Goal: Task Accomplishment & Management: Complete application form

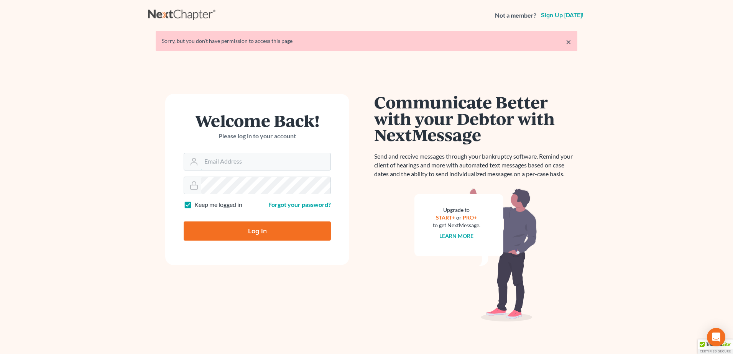
type input "[EMAIL_ADDRESS][DOMAIN_NAME]"
click at [261, 224] on input "Log In" at bounding box center [257, 230] width 147 height 19
type input "Thinking..."
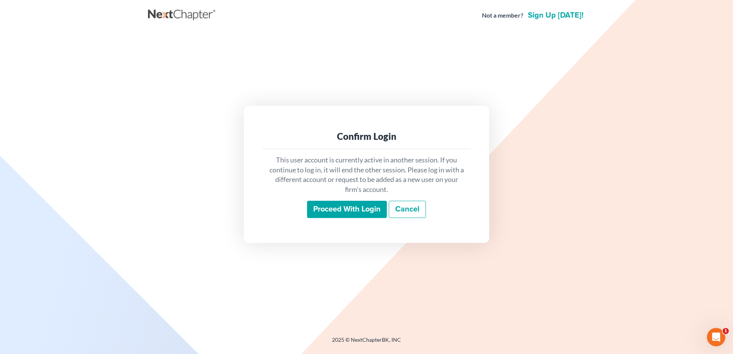
click at [325, 208] on input "Proceed with login" at bounding box center [347, 210] width 80 height 18
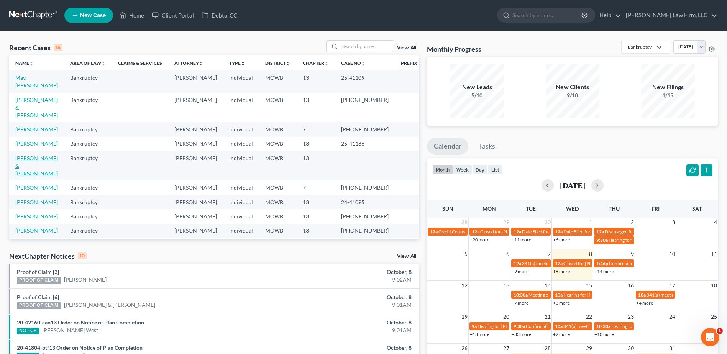
click at [30, 155] on link "Weston, Matthew & Camille" at bounding box center [36, 166] width 43 height 22
select select "4"
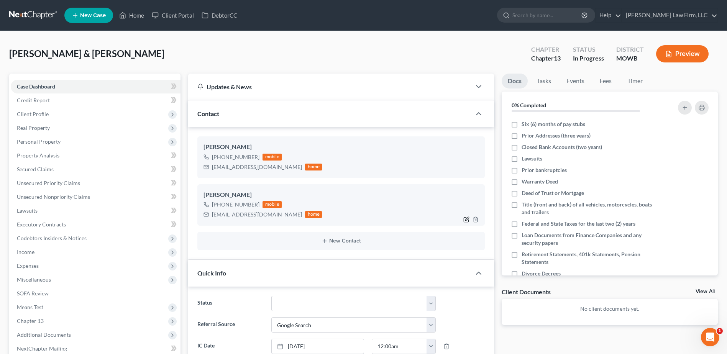
click at [467, 220] on icon "button" at bounding box center [466, 219] width 6 height 6
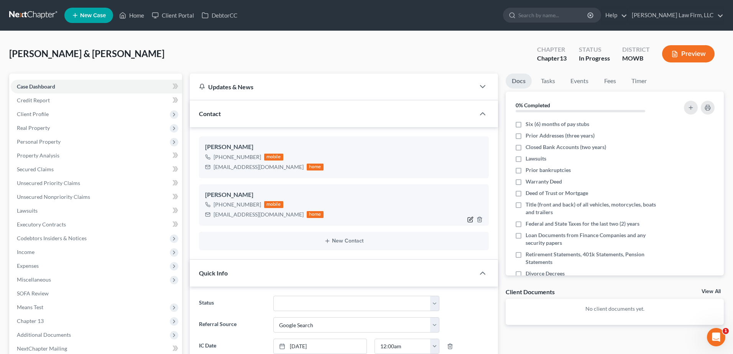
select select "0"
select select "1"
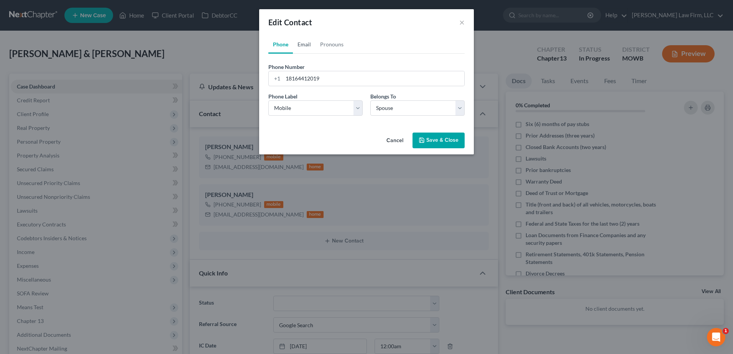
click at [303, 39] on link "Email" at bounding box center [304, 44] width 23 height 18
click at [289, 77] on input "cweston20@yahoo.com" at bounding box center [373, 78] width 181 height 15
type input "cmweston20@yahoo.com"
click at [440, 139] on button "Save & Close" at bounding box center [438, 141] width 52 height 16
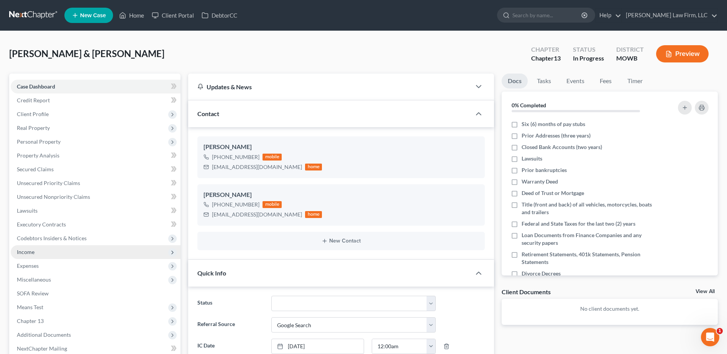
click at [33, 249] on span "Income" at bounding box center [26, 252] width 18 height 7
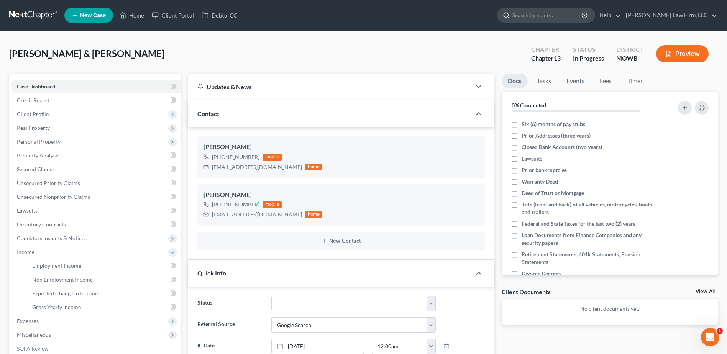
click at [557, 11] on input "search" at bounding box center [547, 15] width 70 height 14
type input "Brown"
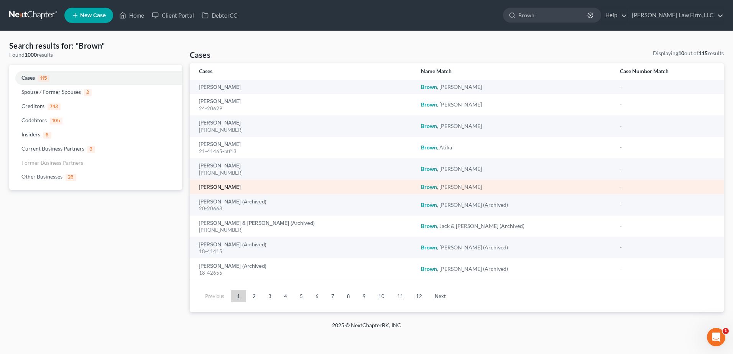
click at [216, 186] on link "Brown, LaShay" at bounding box center [220, 187] width 42 height 5
select select "0"
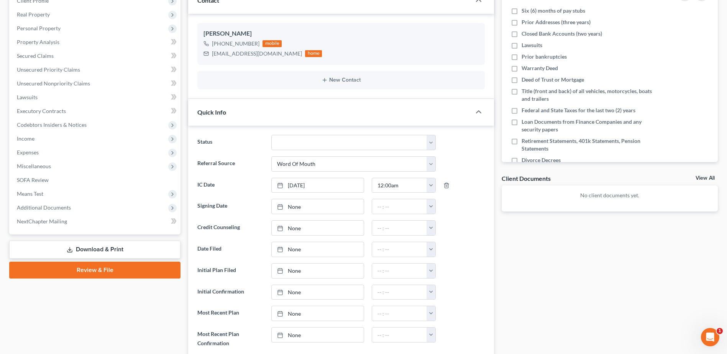
scroll to position [105, 0]
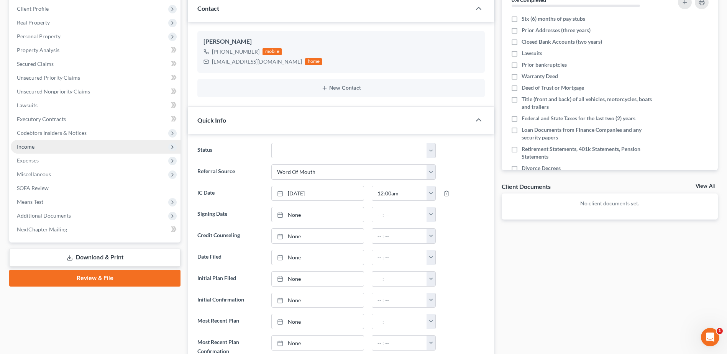
click at [24, 144] on span "Income" at bounding box center [26, 146] width 18 height 7
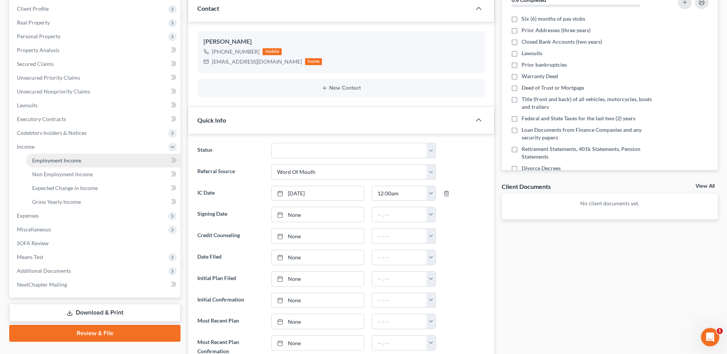
click at [50, 158] on span "Employment Income" at bounding box center [56, 160] width 49 height 7
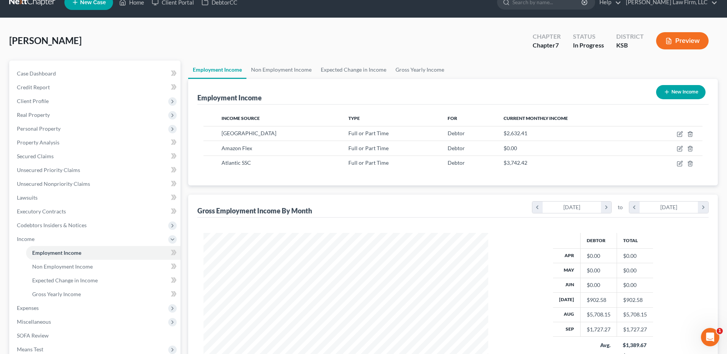
scroll to position [10, 0]
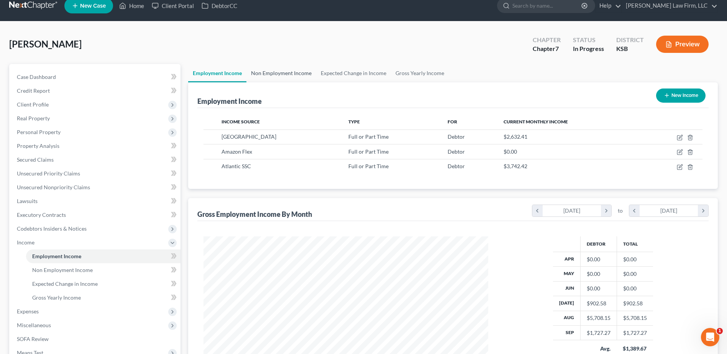
click at [274, 74] on link "Non Employment Income" at bounding box center [281, 73] width 70 height 18
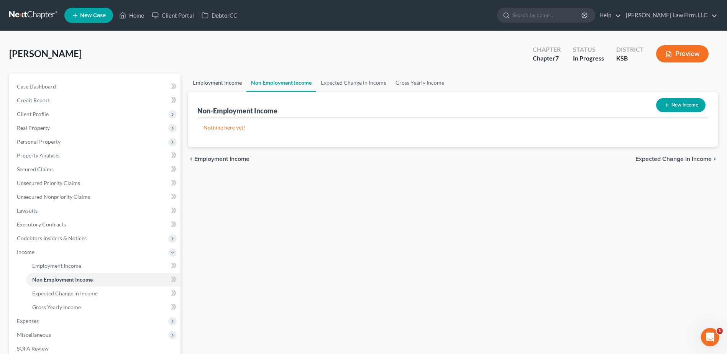
click at [238, 82] on link "Employment Income" at bounding box center [217, 83] width 58 height 18
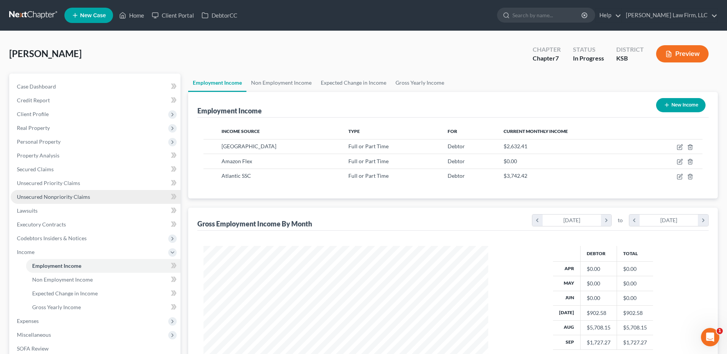
scroll to position [142, 300]
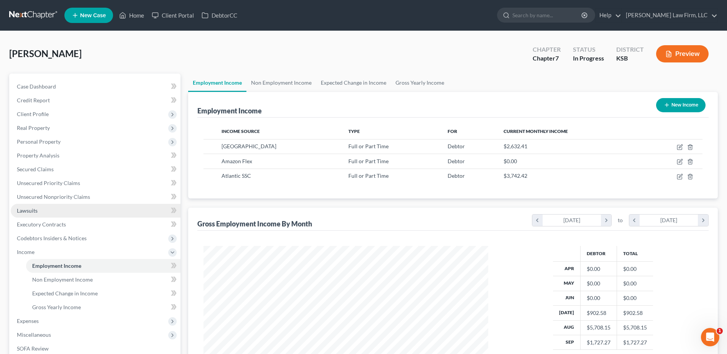
click at [33, 213] on span "Lawsuits" at bounding box center [27, 210] width 21 height 7
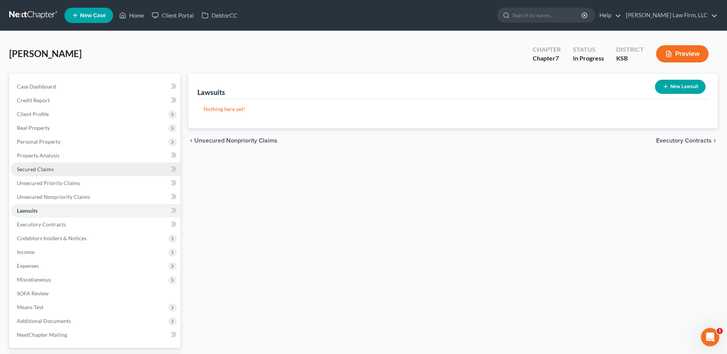
click at [35, 171] on span "Secured Claims" at bounding box center [35, 169] width 37 height 7
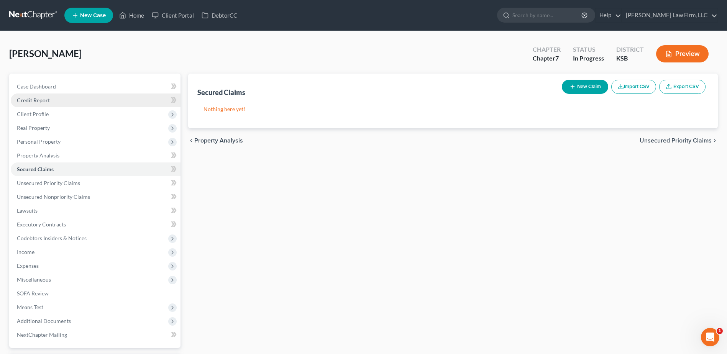
click at [33, 99] on span "Credit Report" at bounding box center [33, 100] width 33 height 7
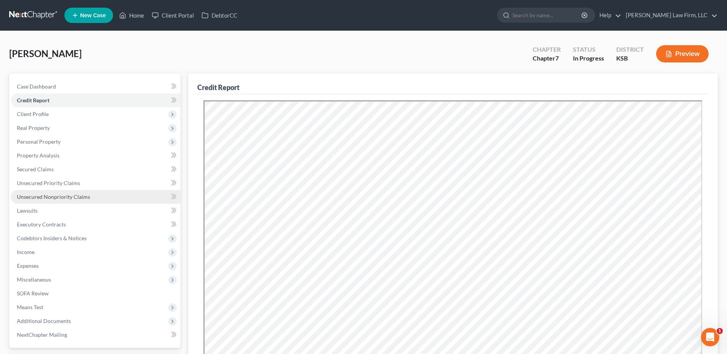
click at [57, 197] on span "Unsecured Nonpriority Claims" at bounding box center [53, 196] width 73 height 7
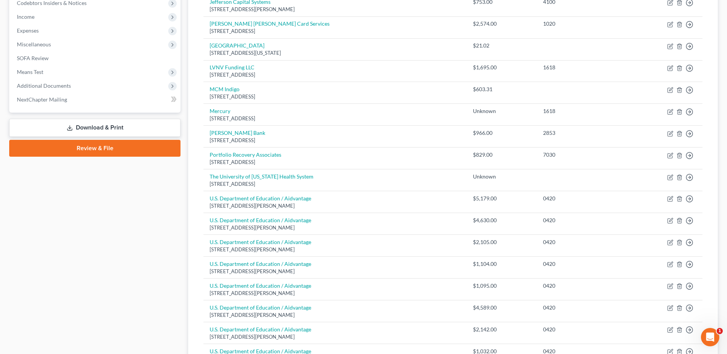
scroll to position [82, 0]
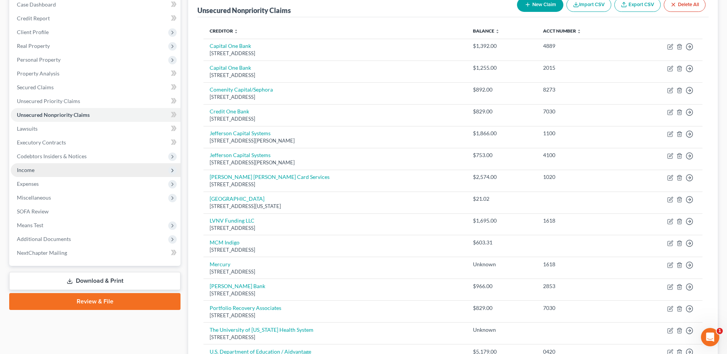
click at [21, 169] on span "Income" at bounding box center [26, 170] width 18 height 7
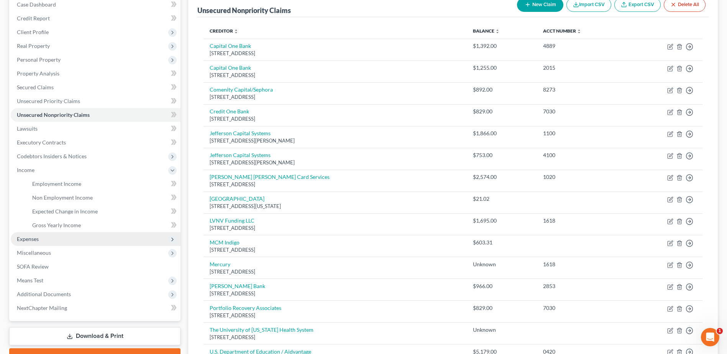
click at [32, 234] on span "Expenses" at bounding box center [96, 239] width 170 height 14
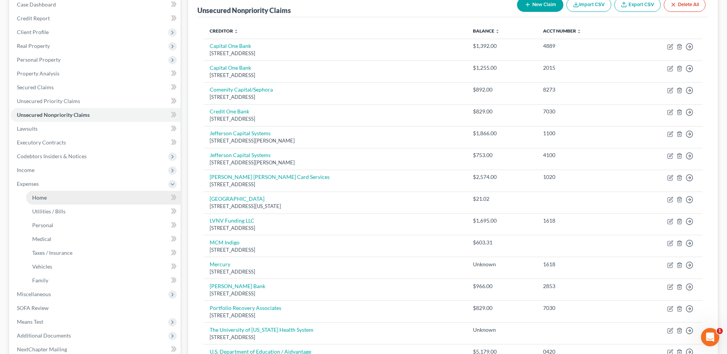
click at [36, 194] on span "Home" at bounding box center [39, 197] width 15 height 7
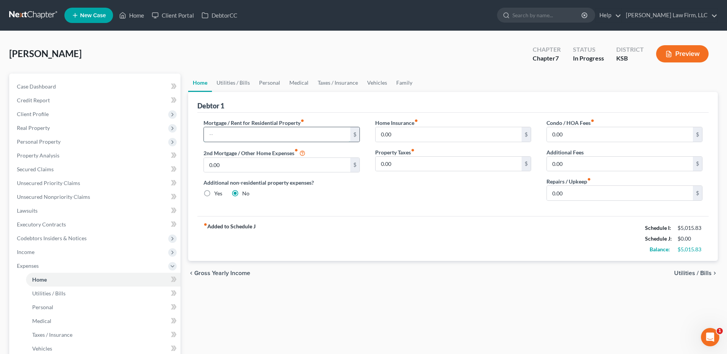
click at [219, 133] on input "text" at bounding box center [277, 134] width 146 height 15
type input "350.00"
click at [234, 85] on link "Utilities / Bills" at bounding box center [233, 83] width 43 height 18
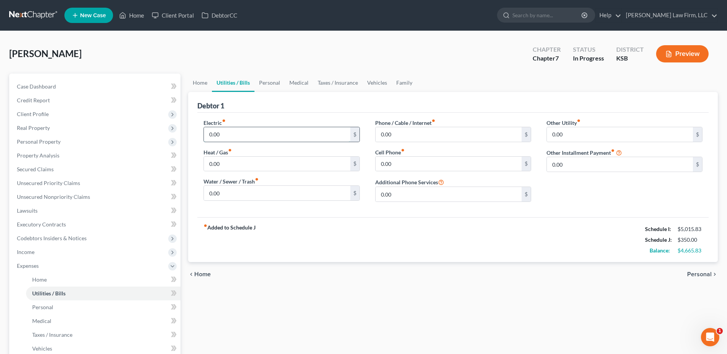
click at [246, 134] on input "0.00" at bounding box center [277, 134] width 146 height 15
type input "200.00"
click at [240, 164] on input "0.00" at bounding box center [277, 164] width 146 height 15
type input "200.00"
click at [404, 136] on input "0.00" at bounding box center [448, 134] width 146 height 15
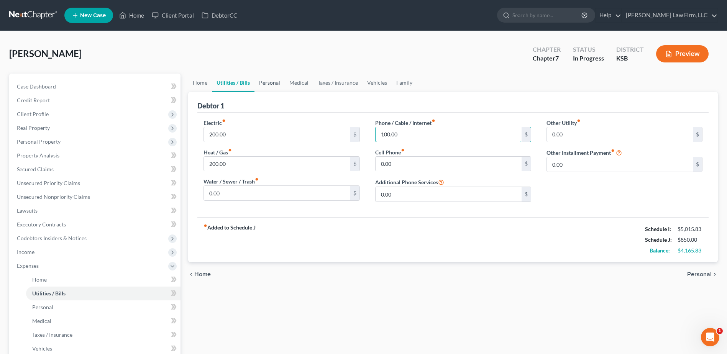
type input "100.00"
click at [267, 77] on link "Personal" at bounding box center [269, 83] width 30 height 18
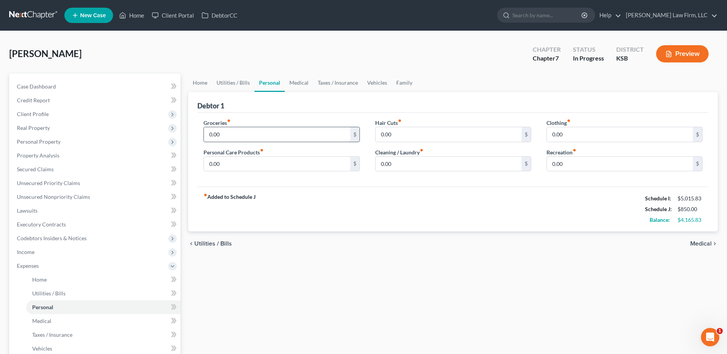
click at [261, 130] on input "0.00" at bounding box center [277, 134] width 146 height 15
type input "100.00"
click at [254, 163] on input "0.00" at bounding box center [277, 164] width 146 height 15
type input "50.00"
click at [299, 79] on link "Medical" at bounding box center [299, 83] width 28 height 18
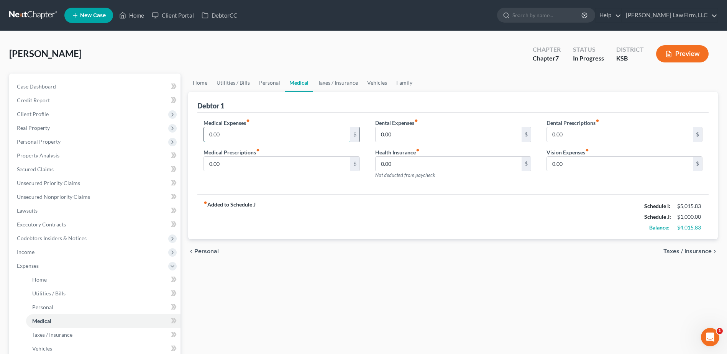
click at [242, 135] on input "0.00" at bounding box center [277, 134] width 146 height 15
type input "60.00"
click at [377, 85] on link "Vehicles" at bounding box center [376, 83] width 29 height 18
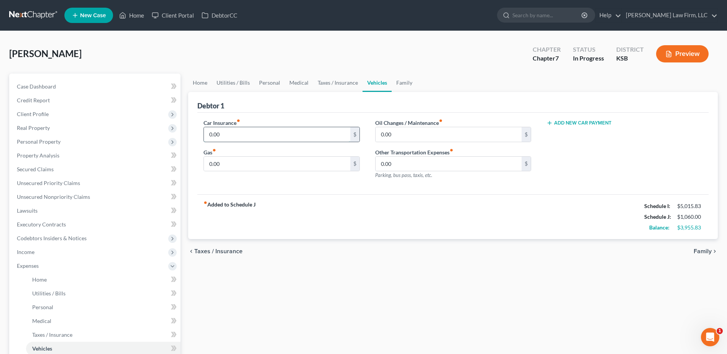
click at [257, 133] on input "0.00" at bounding box center [277, 134] width 146 height 15
type input "100.00"
click at [198, 79] on link "Home" at bounding box center [200, 83] width 24 height 18
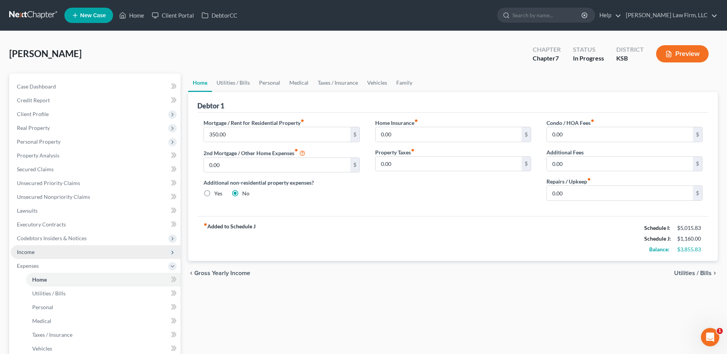
click at [24, 252] on span "Income" at bounding box center [26, 252] width 18 height 7
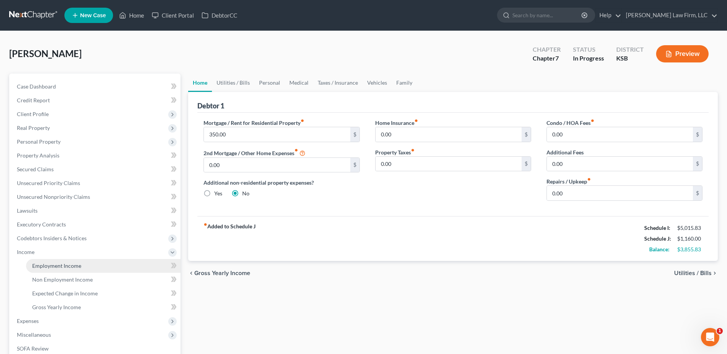
click at [48, 263] on span "Employment Income" at bounding box center [56, 265] width 49 height 7
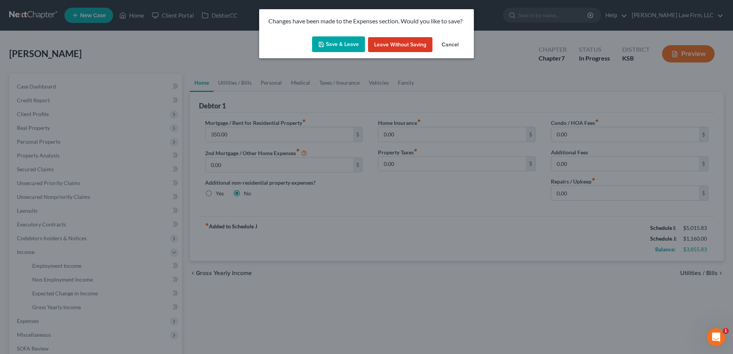
click at [338, 43] on button "Save & Leave" at bounding box center [338, 44] width 53 height 16
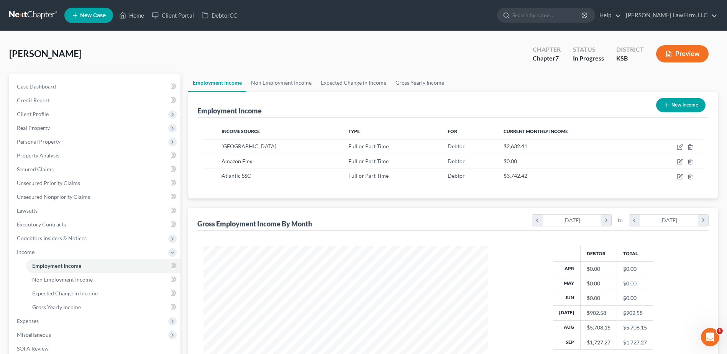
scroll to position [142, 300]
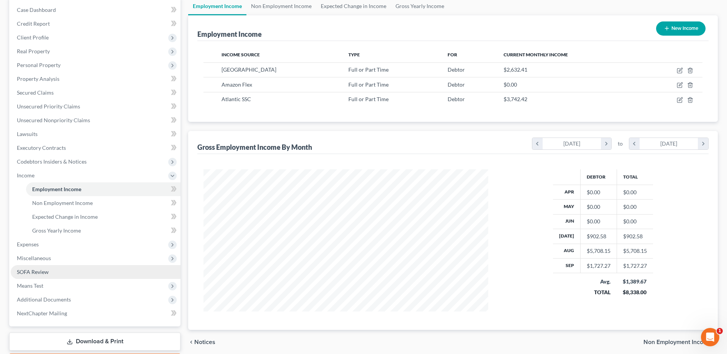
click at [41, 270] on span "SOFA Review" at bounding box center [33, 272] width 32 height 7
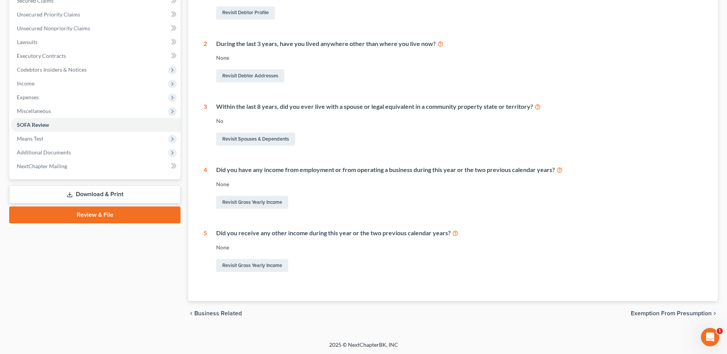
scroll to position [169, 0]
click at [262, 200] on link "Revisit Gross Yearly Income" at bounding box center [252, 201] width 72 height 13
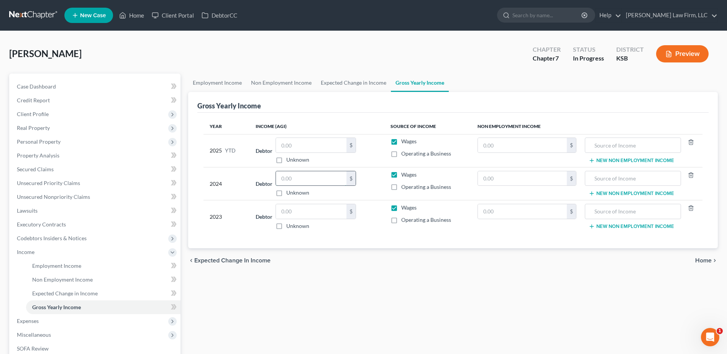
click at [325, 180] on input "text" at bounding box center [311, 178] width 70 height 15
type input "18,584.00"
click at [401, 188] on label "Operating a Business" at bounding box center [426, 187] width 50 height 8
click at [404, 188] on input "Operating a Business" at bounding box center [406, 185] width 5 height 5
click at [401, 189] on label "Operating a Business" at bounding box center [426, 187] width 50 height 8
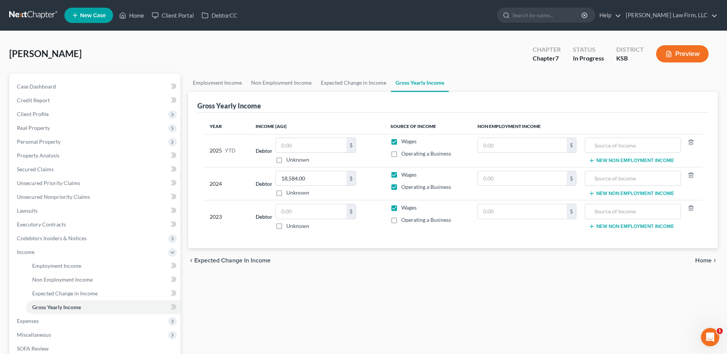
click at [404, 188] on input "Operating a Business" at bounding box center [406, 185] width 5 height 5
checkbox input "false"
click at [52, 266] on span "Employment Income" at bounding box center [56, 265] width 49 height 7
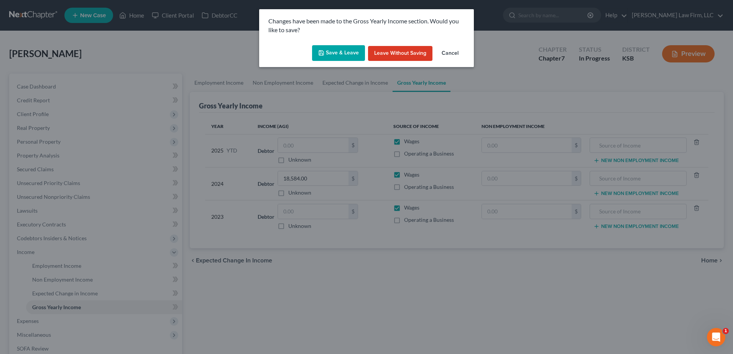
click at [348, 56] on button "Save & Leave" at bounding box center [338, 53] width 53 height 16
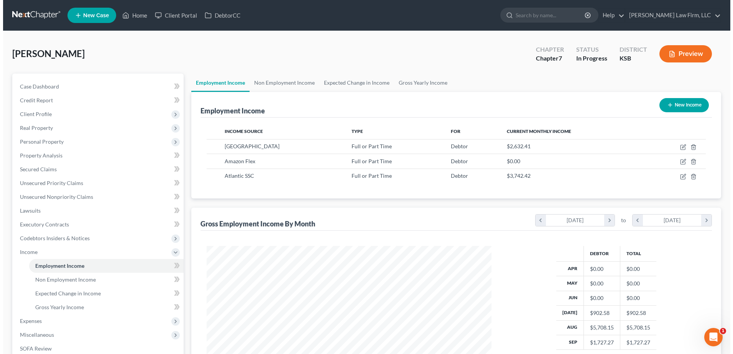
scroll to position [142, 300]
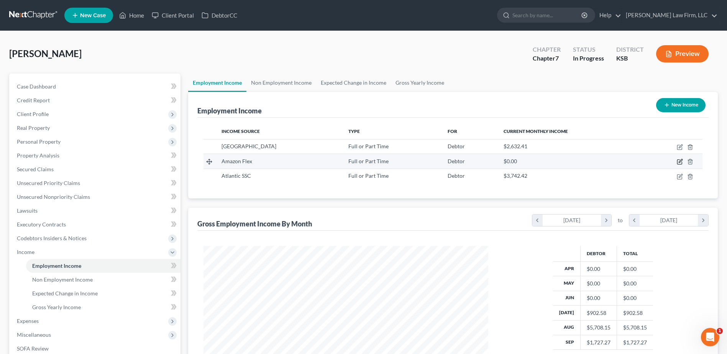
click at [678, 161] on icon "button" at bounding box center [680, 162] width 6 height 6
select select "0"
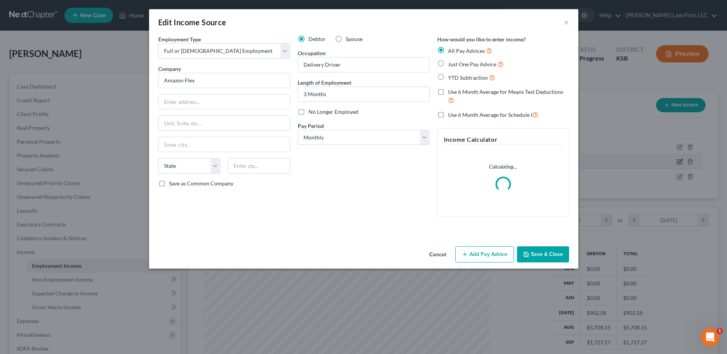
scroll to position [143, 303]
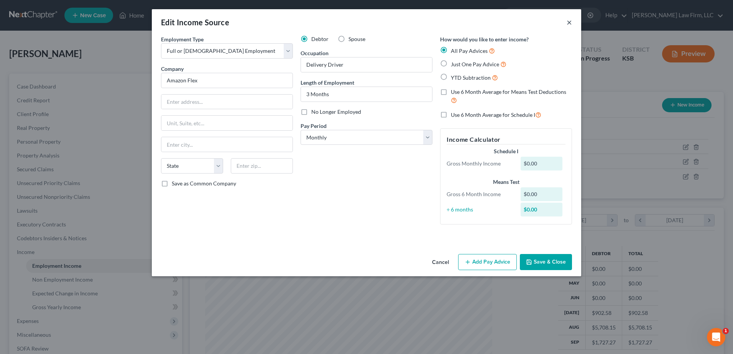
click at [571, 21] on button "×" at bounding box center [568, 22] width 5 height 9
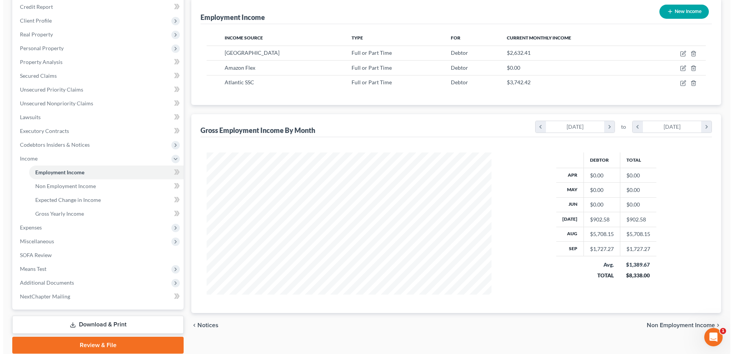
scroll to position [96, 0]
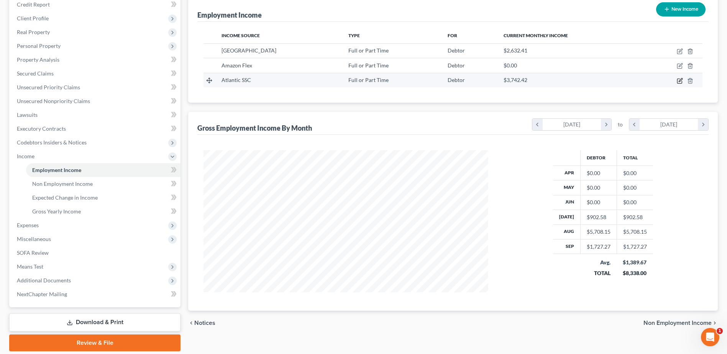
click at [681, 79] on icon "button" at bounding box center [680, 81] width 6 height 6
select select "0"
select select "44"
select select "2"
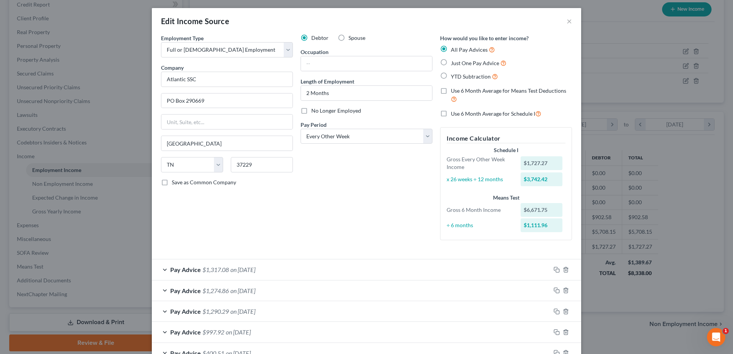
scroll to position [0, 0]
click at [306, 95] on input "2 Months" at bounding box center [366, 94] width 131 height 15
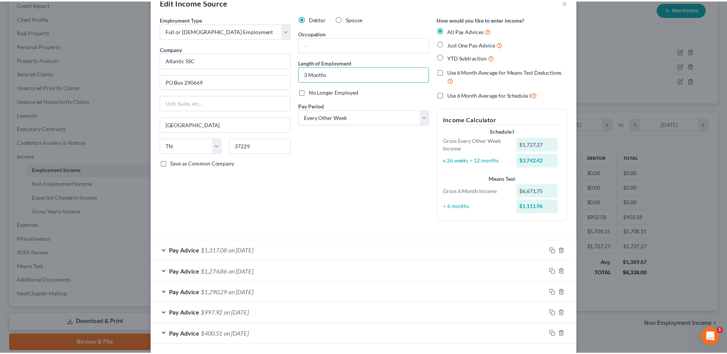
scroll to position [52, 0]
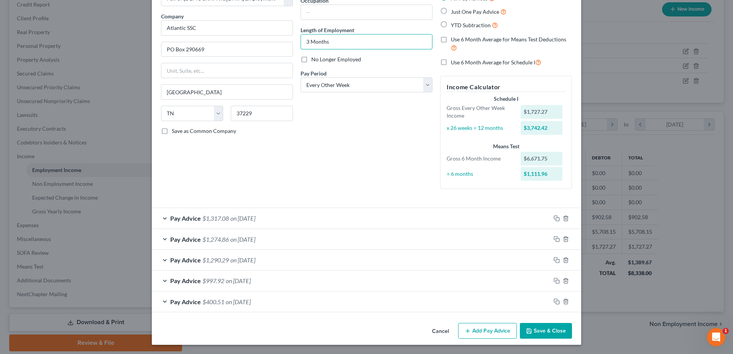
type input "3 Months"
click at [556, 330] on button "Save & Close" at bounding box center [546, 331] width 52 height 16
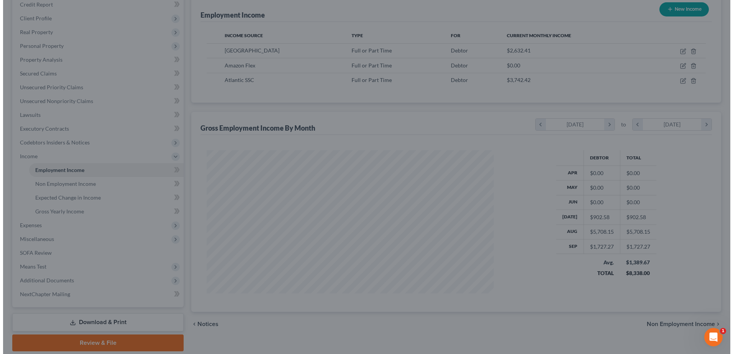
scroll to position [383003, 382845]
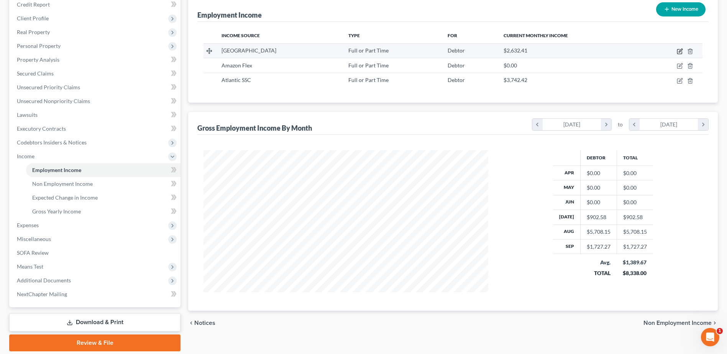
click at [680, 53] on icon "button" at bounding box center [680, 51] width 6 height 6
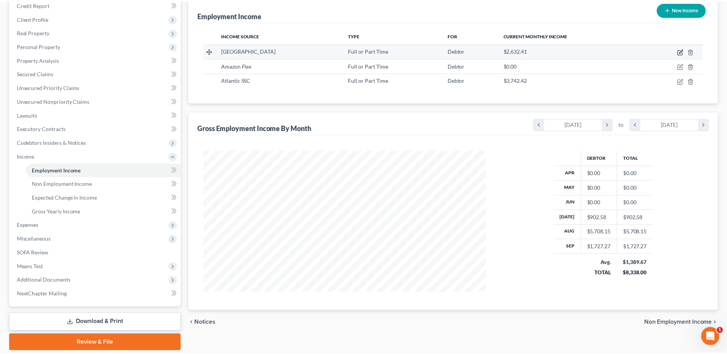
scroll to position [143, 303]
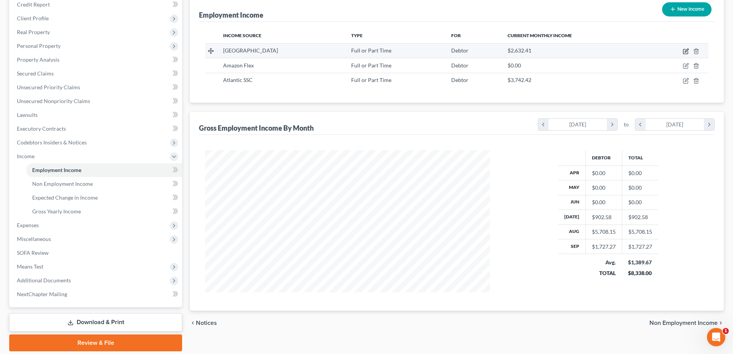
select select "0"
select select "17"
select select "2"
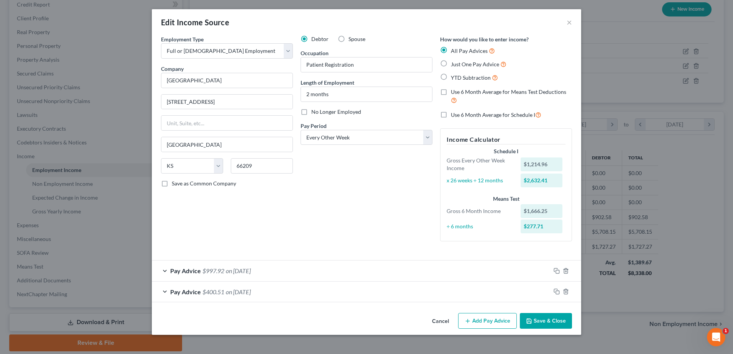
click at [166, 247] on div "Employment Type * Select Full or Part Time Employment Self Employment Company *…" at bounding box center [226, 141] width 139 height 212
click at [571, 22] on button "×" at bounding box center [568, 22] width 5 height 9
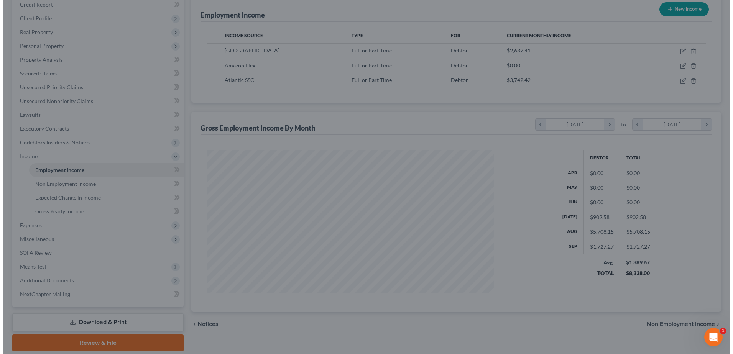
scroll to position [383003, 382845]
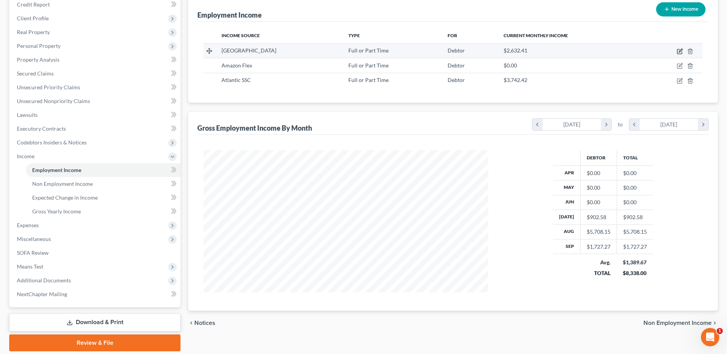
click at [680, 53] on icon "button" at bounding box center [680, 51] width 6 height 6
select select "0"
select select "17"
select select "2"
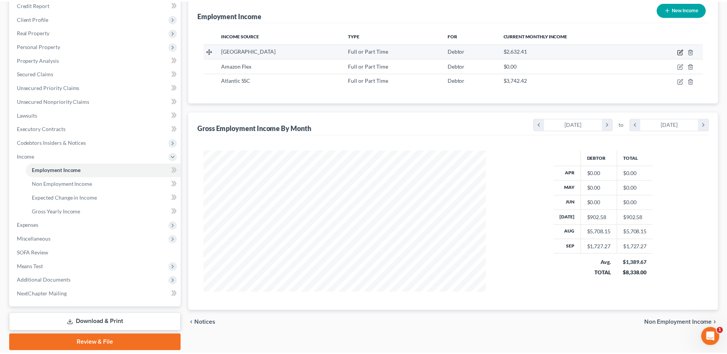
scroll to position [143, 303]
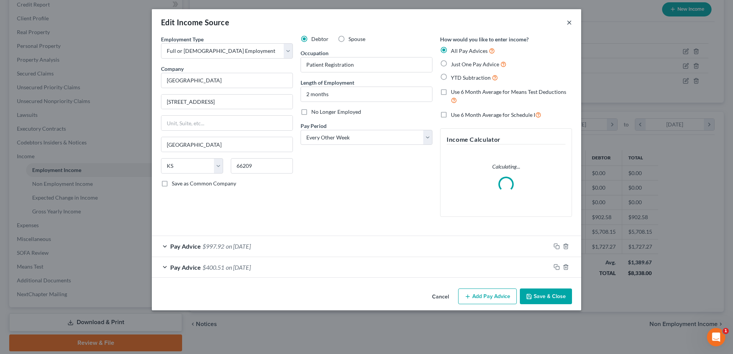
click at [567, 22] on button "×" at bounding box center [568, 22] width 5 height 9
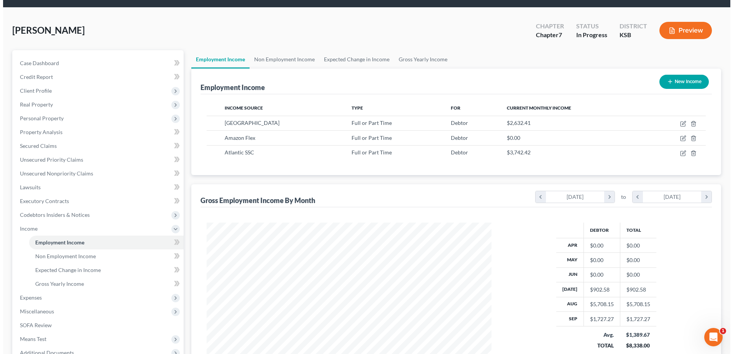
scroll to position [19, 0]
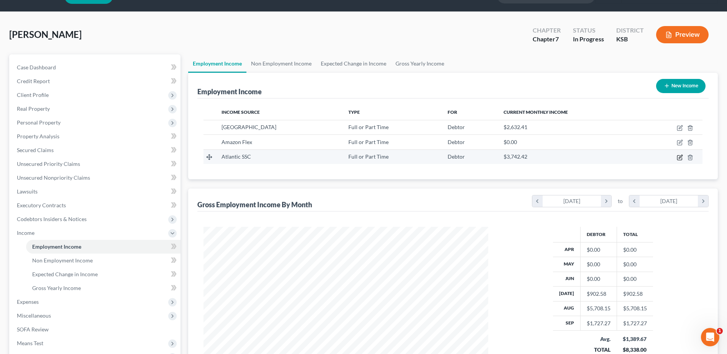
click at [682, 158] on icon "button" at bounding box center [679, 157] width 5 height 5
select select "0"
select select "44"
select select "2"
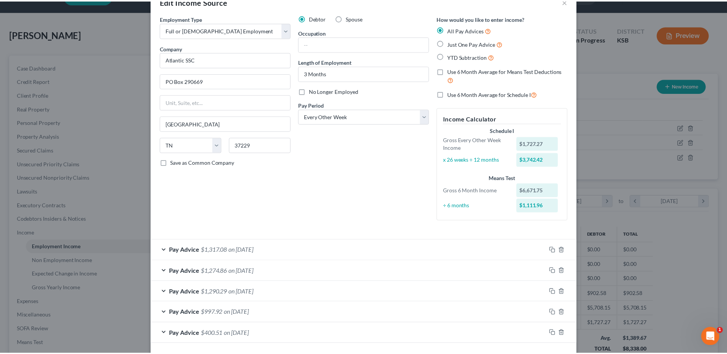
scroll to position [52, 0]
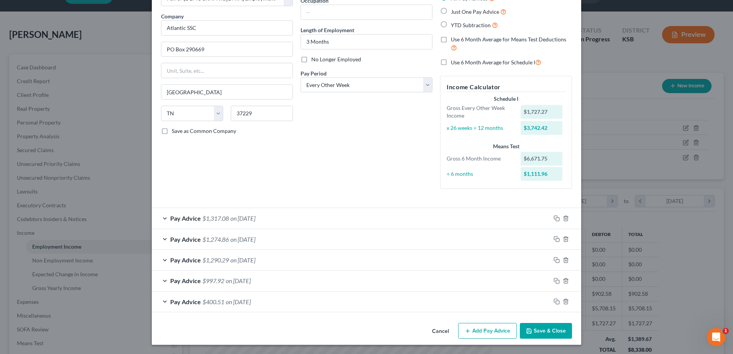
click at [538, 331] on button "Save & Close" at bounding box center [546, 331] width 52 height 16
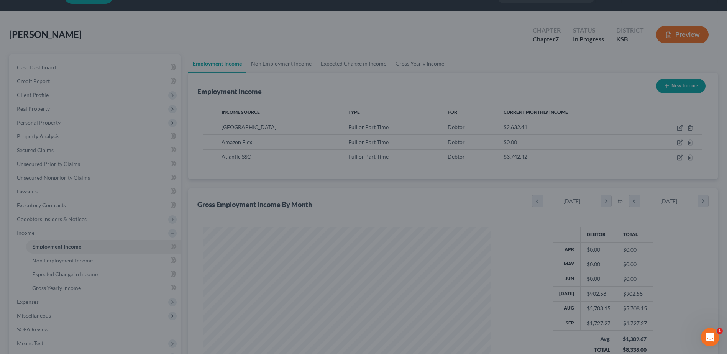
scroll to position [383003, 382845]
